Goal: Find specific page/section: Find specific page/section

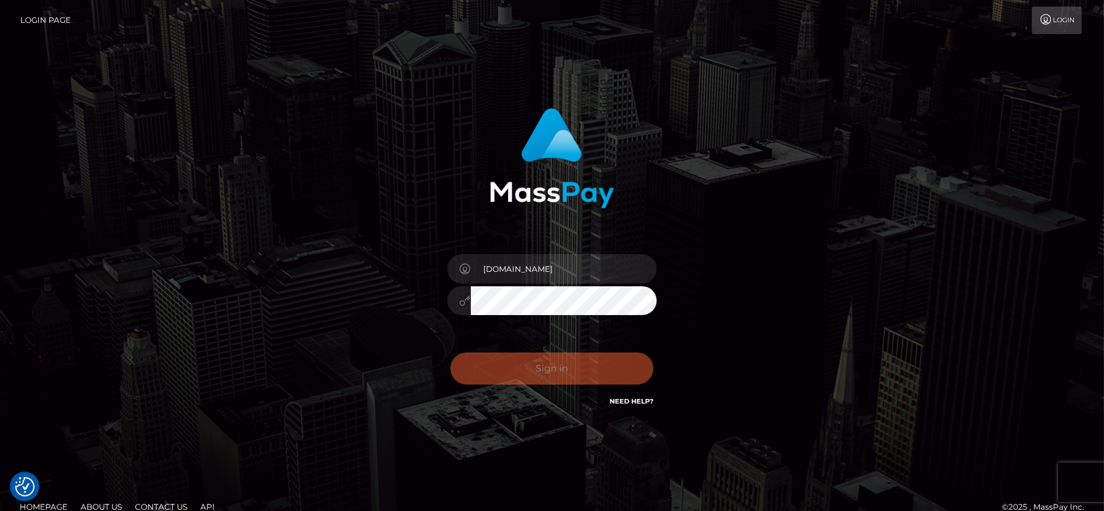
checkbox input "true"
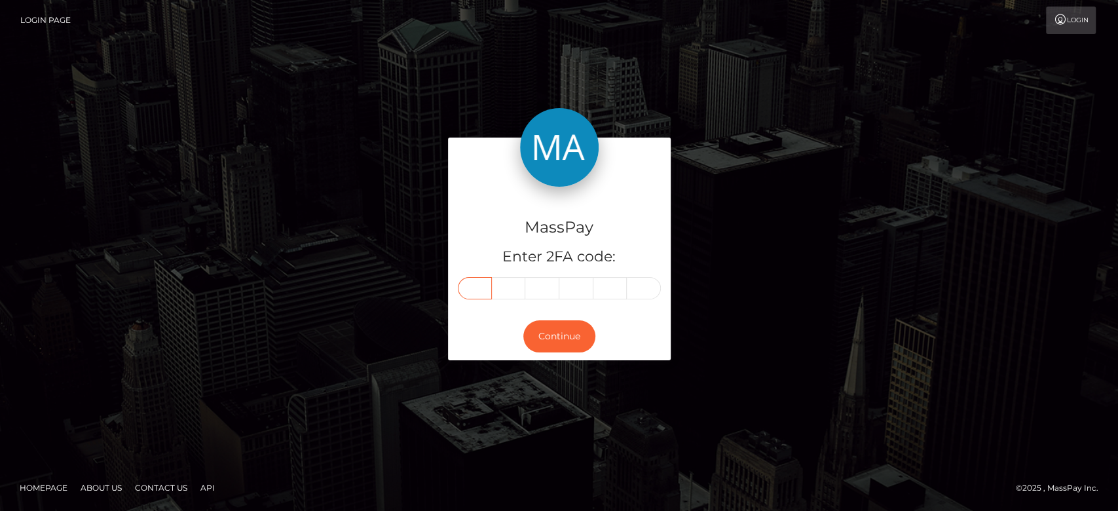
click at [477, 284] on input "text" at bounding box center [475, 288] width 34 height 22
paste input "6"
type input "6"
type input "3"
type input "8"
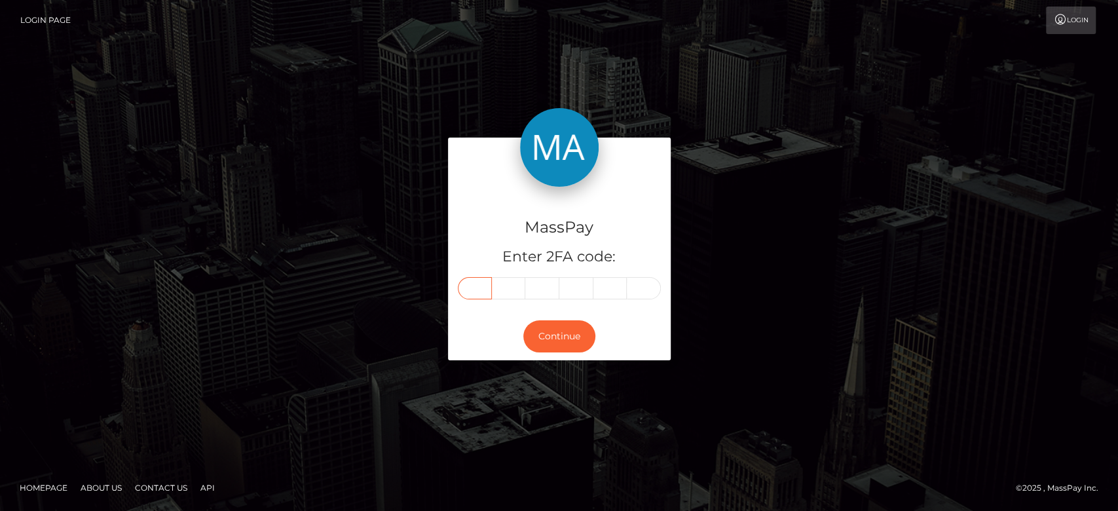
type input "6"
type input "7"
type input "1"
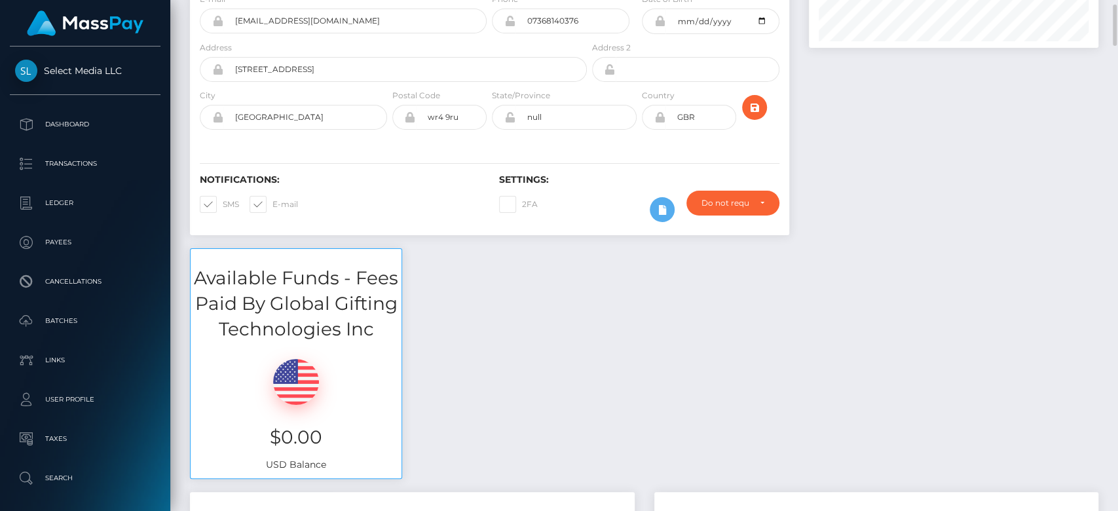
scroll to position [190, 0]
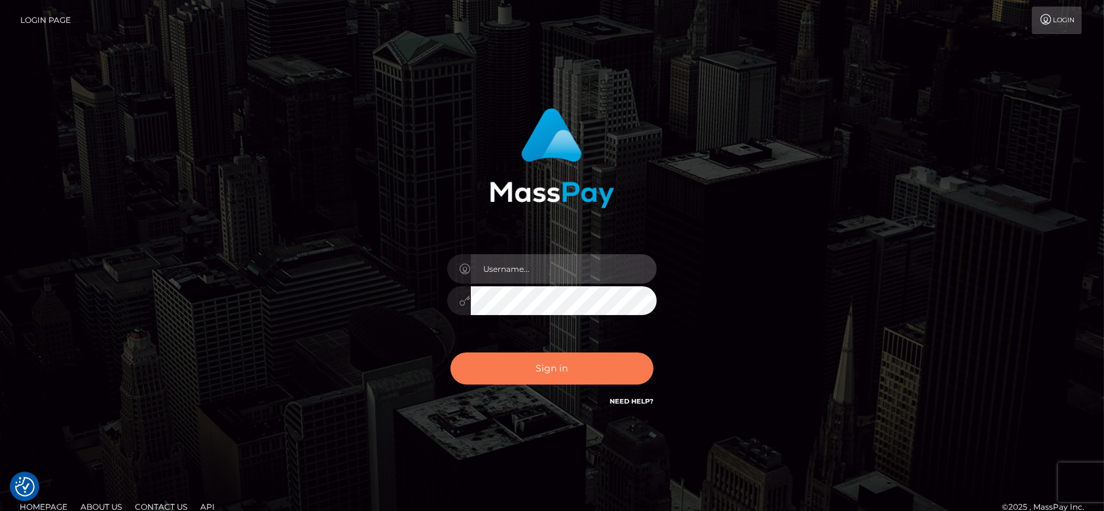
type input "fr.es"
click at [550, 364] on button "Sign in" at bounding box center [552, 368] width 203 height 32
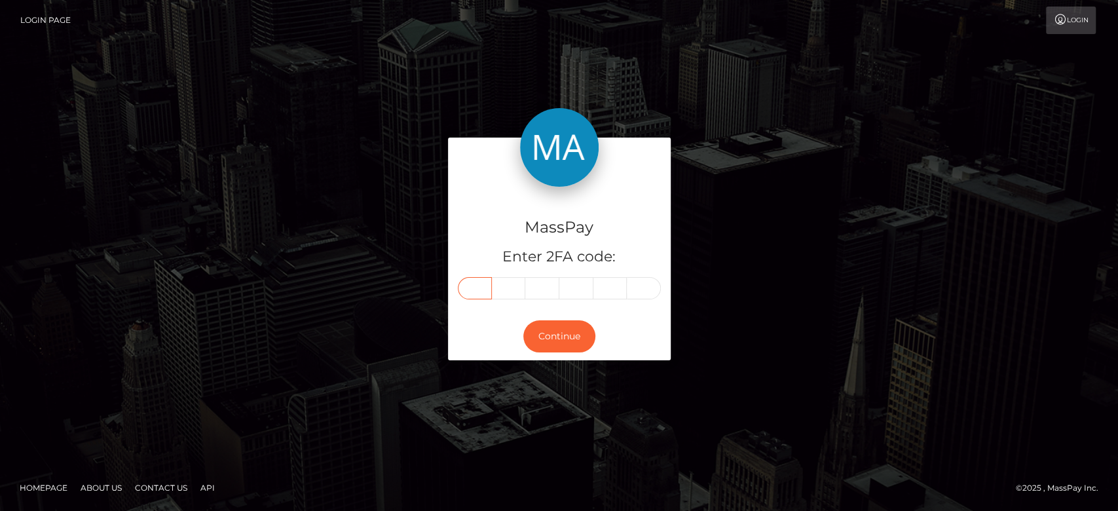
click at [473, 286] on input "text" at bounding box center [475, 288] width 34 height 22
paste input "1"
type input "1"
type input "3"
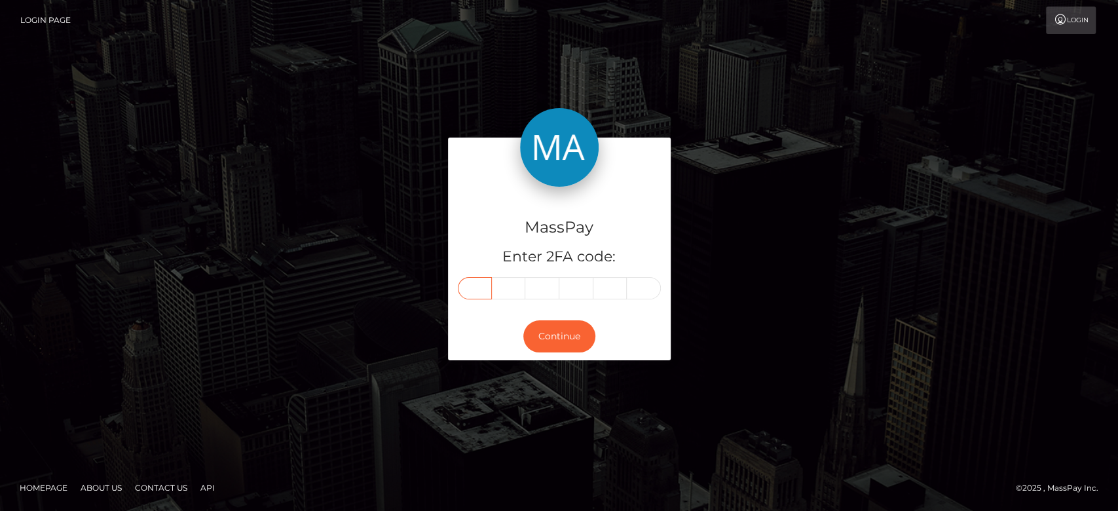
type input "3"
type input "0"
type input "1"
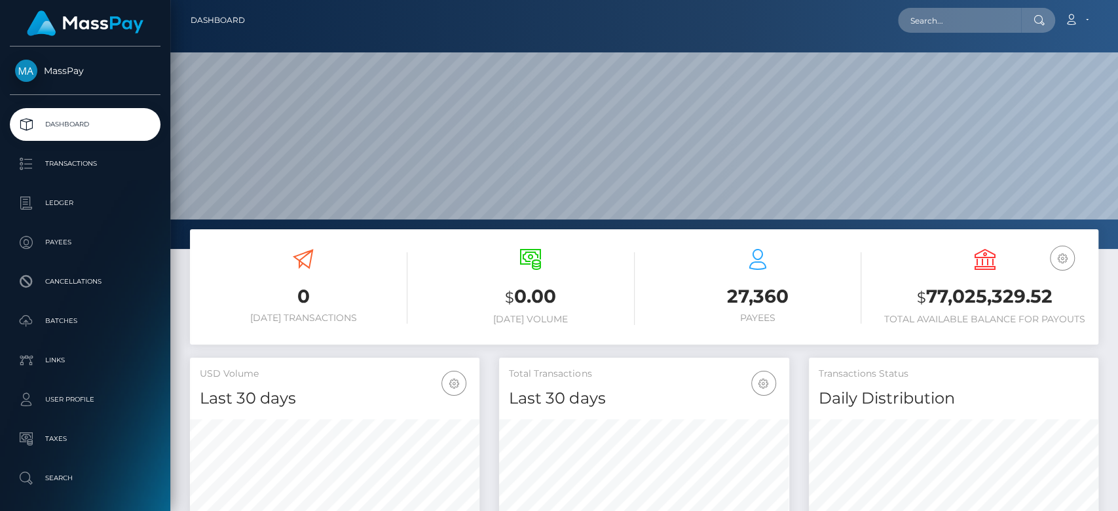
scroll to position [248, 947]
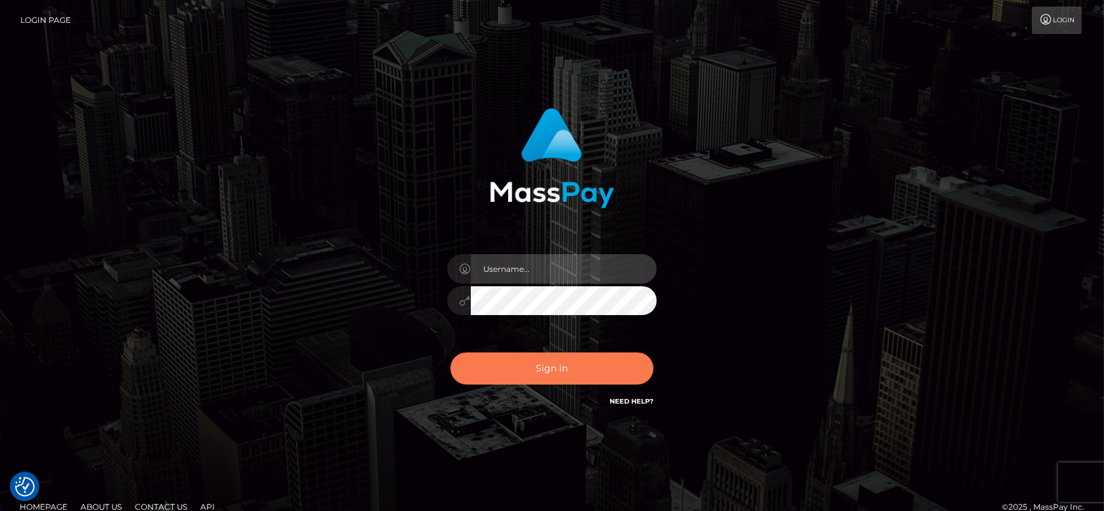
type input "fr.es"
click at [576, 369] on button "Sign in" at bounding box center [552, 368] width 203 height 32
type input "fr.es"
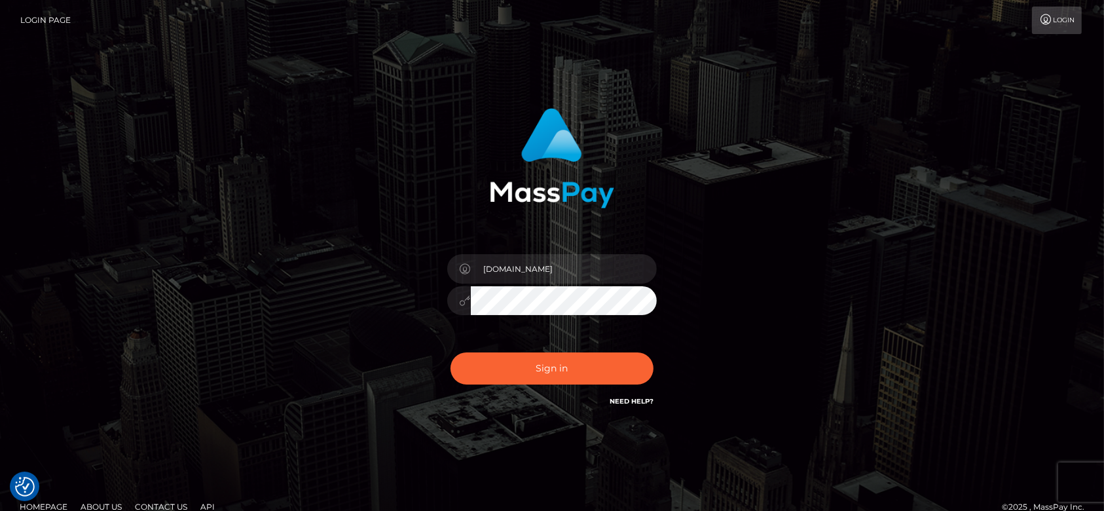
click at [548, 384] on div "Sign in Need Help?" at bounding box center [552, 374] width 229 height 58
click at [544, 373] on button "Sign in" at bounding box center [552, 368] width 203 height 32
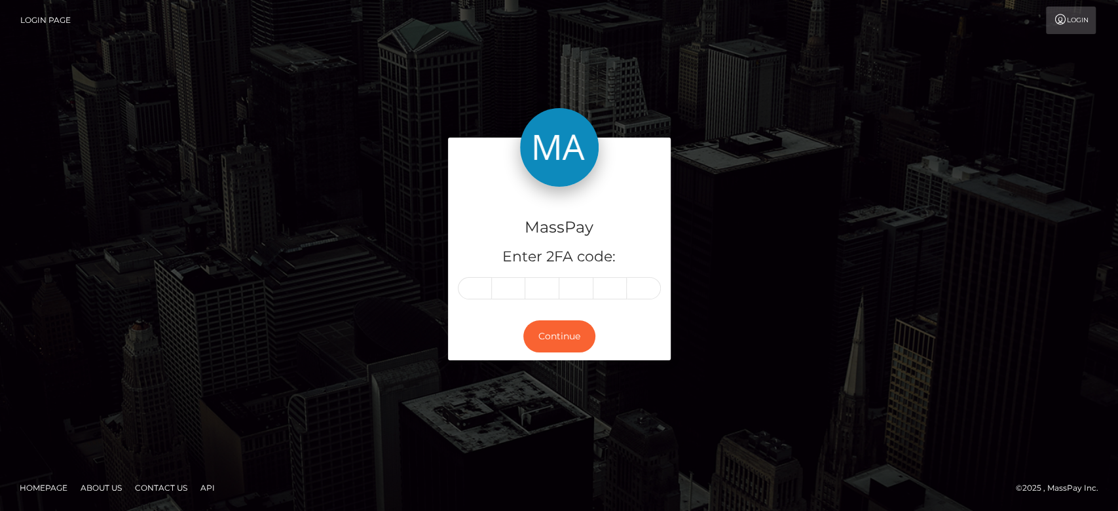
click at [472, 291] on input "text" at bounding box center [475, 288] width 34 height 22
type input "4"
type input "1"
type input "0"
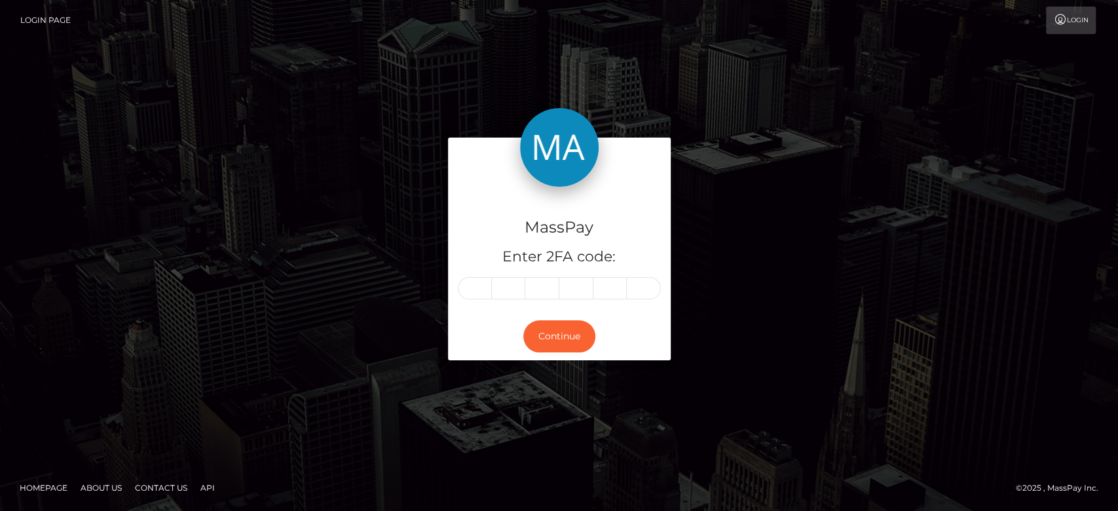
type input "5"
type input "4"
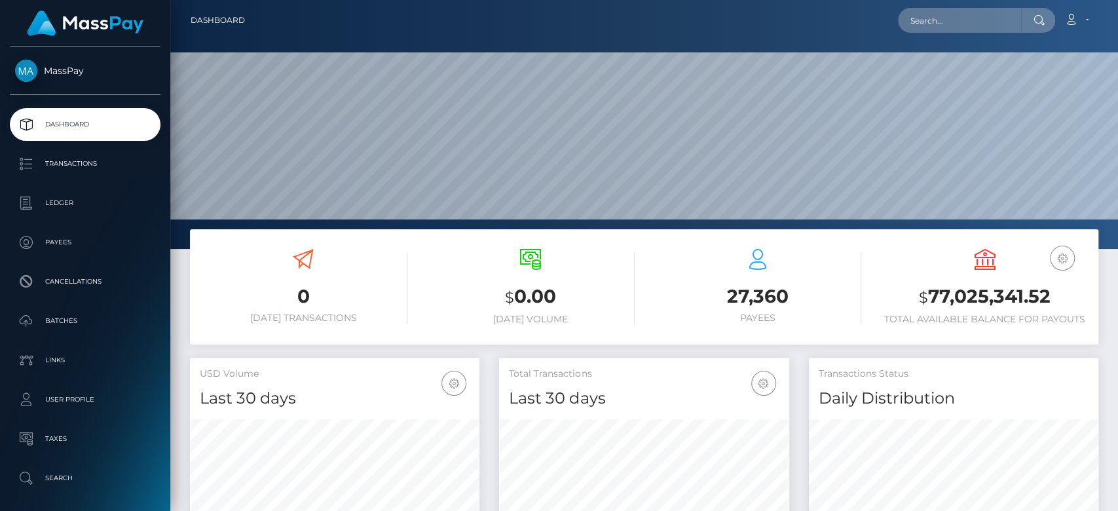
scroll to position [231, 290]
click at [930, 18] on input "text" at bounding box center [959, 20] width 123 height 25
paste input "martinpitts.mp@googlemail.com"
type input "martinpitts.mp@googlemail.com"
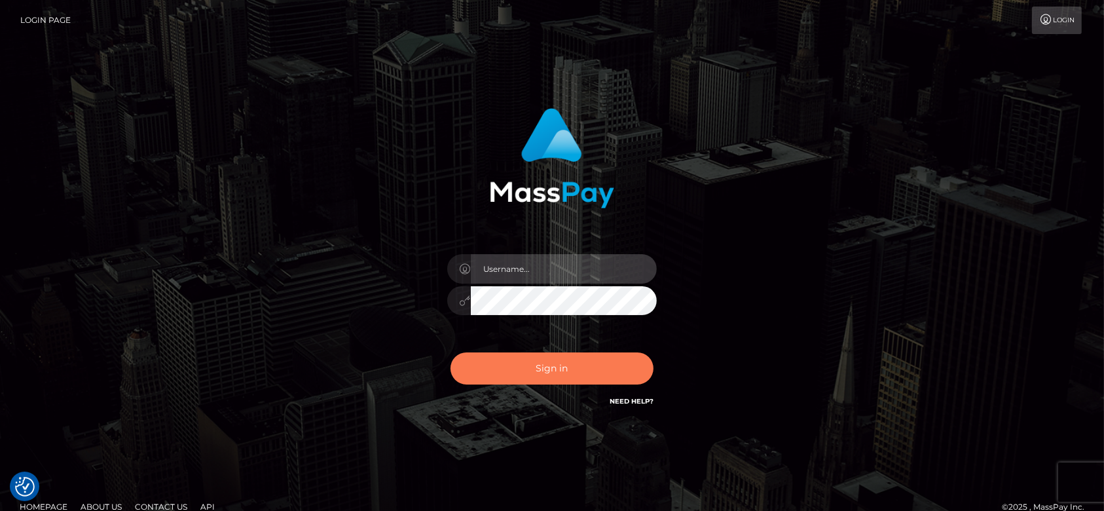
type input "[DOMAIN_NAME]"
click at [552, 373] on button "Sign in" at bounding box center [552, 368] width 203 height 32
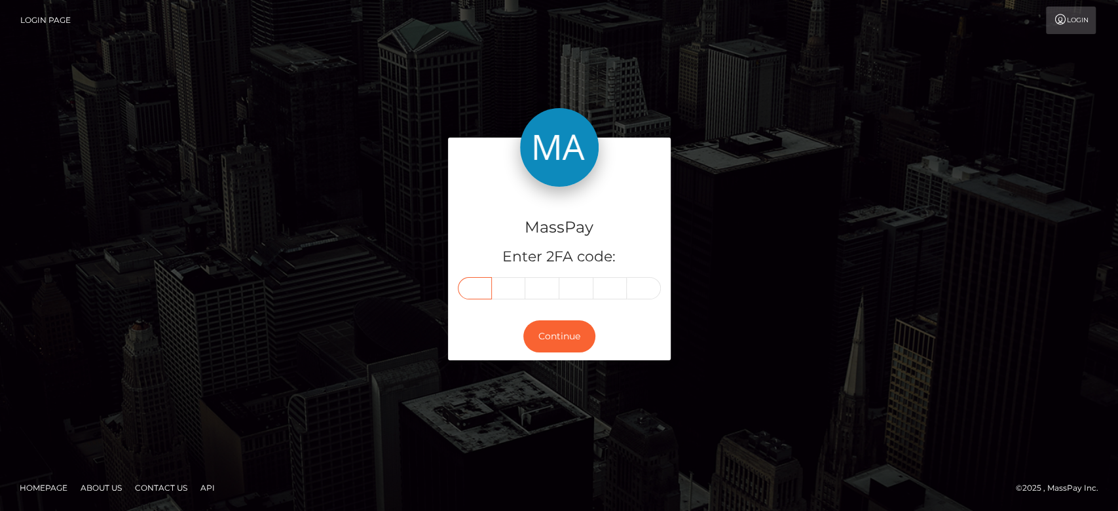
click at [480, 295] on input "text" at bounding box center [475, 288] width 34 height 22
paste input "7"
type input "7"
type input "3"
type input "6"
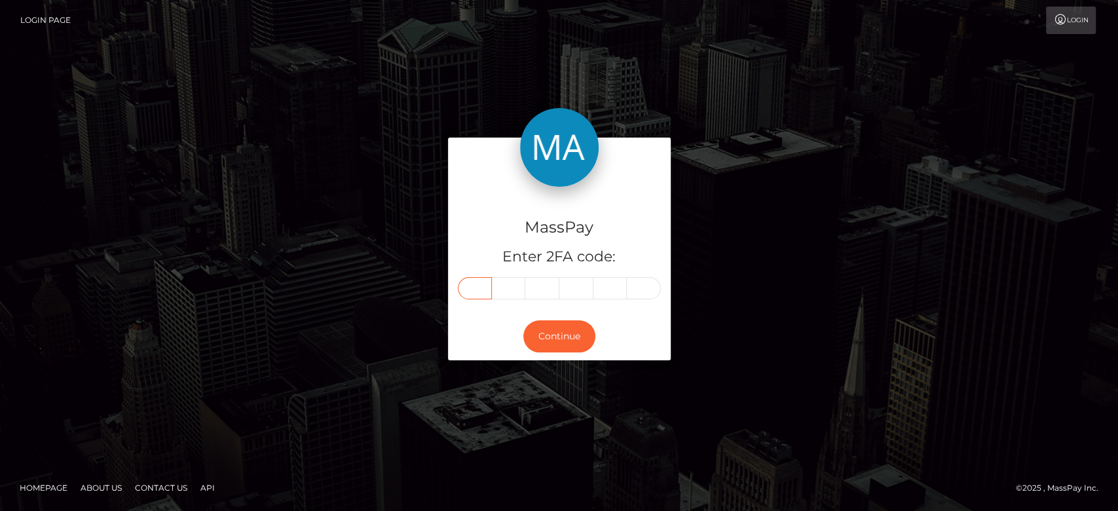
type input "4"
type input "0"
type input "3"
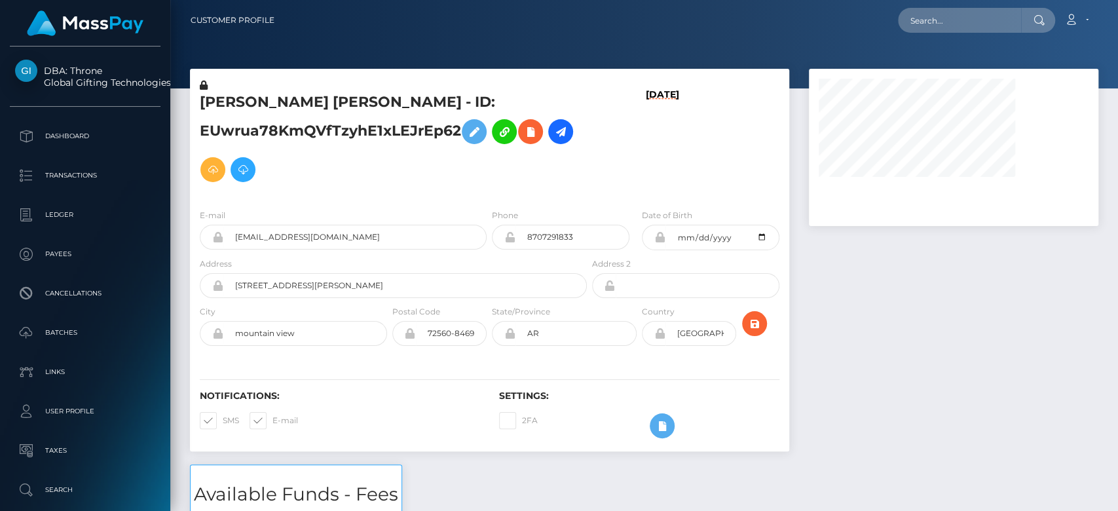
click at [970, 366] on div at bounding box center [953, 267] width 309 height 396
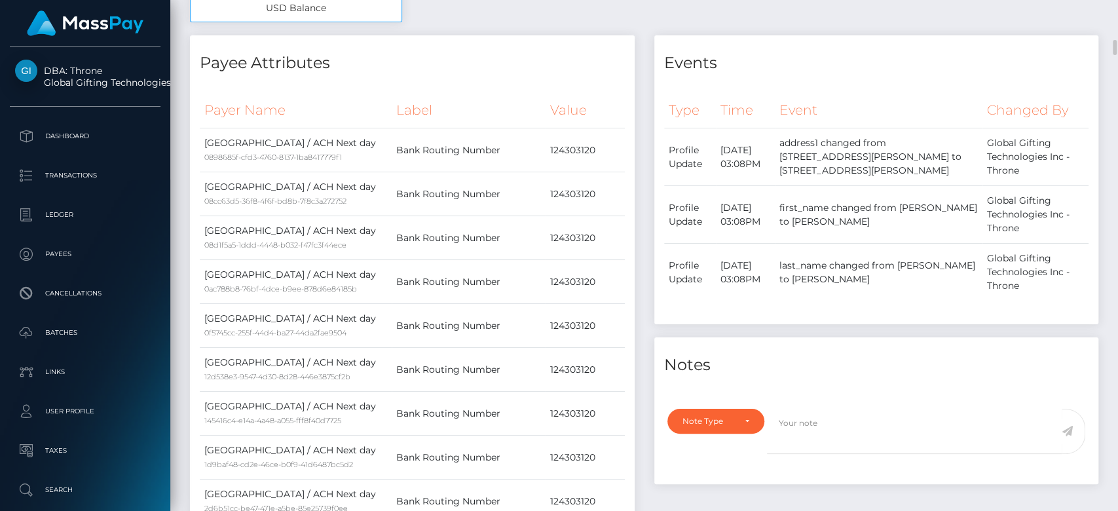
scroll to position [692, 0]
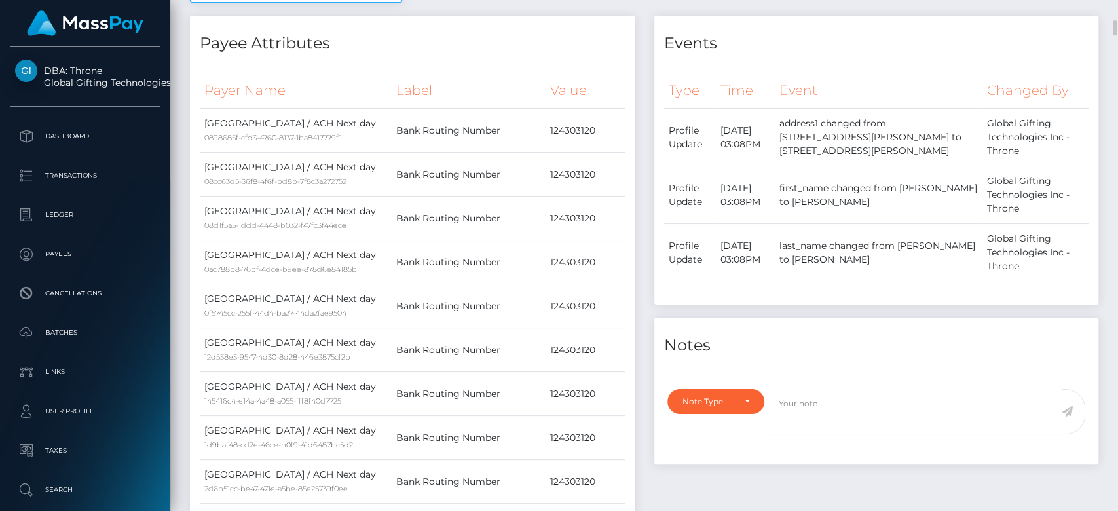
drag, startPoint x: 1093, startPoint y: 33, endPoint x: 1107, endPoint y: 33, distance: 14.4
click at [1096, 33] on div "Events" at bounding box center [876, 35] width 445 height 39
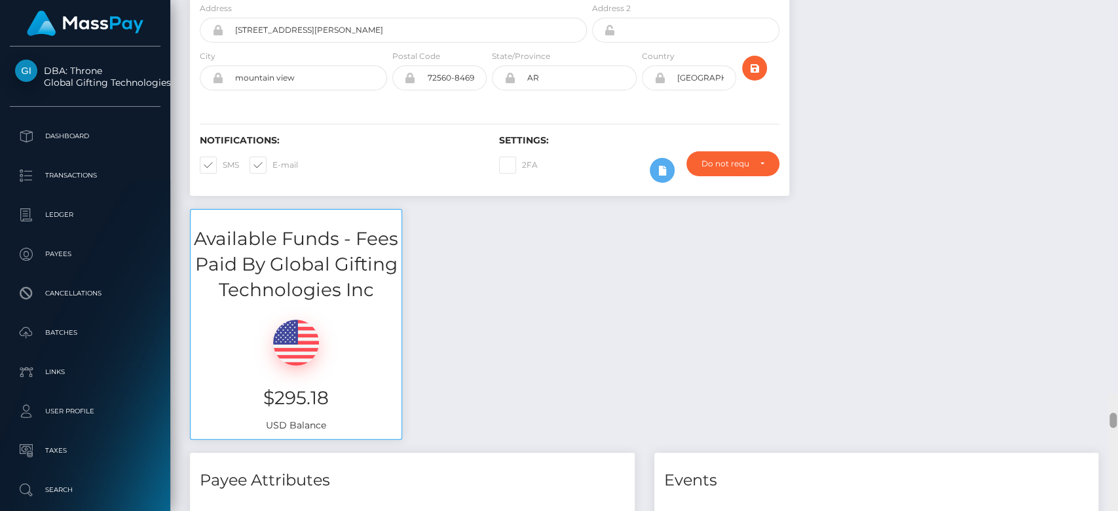
scroll to position [0, 0]
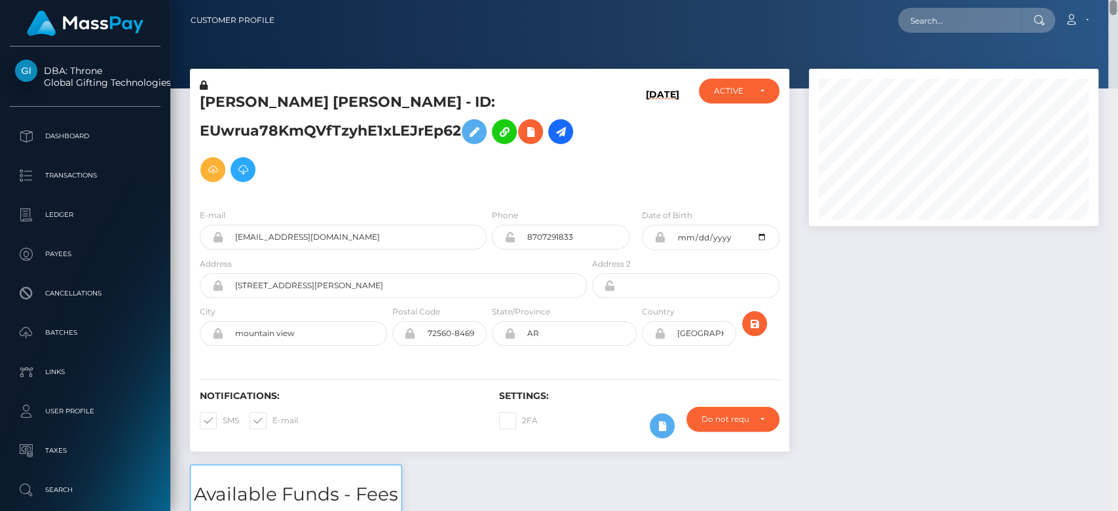
drag, startPoint x: 1112, startPoint y: 31, endPoint x: 1096, endPoint y: -51, distance: 84.0
click at [1096, 0] on html "DBA: Throne Global Gifting Technologies Inc Dashboard Transactions Ledger Payee…" at bounding box center [559, 255] width 1118 height 511
